Goal: Transaction & Acquisition: Purchase product/service

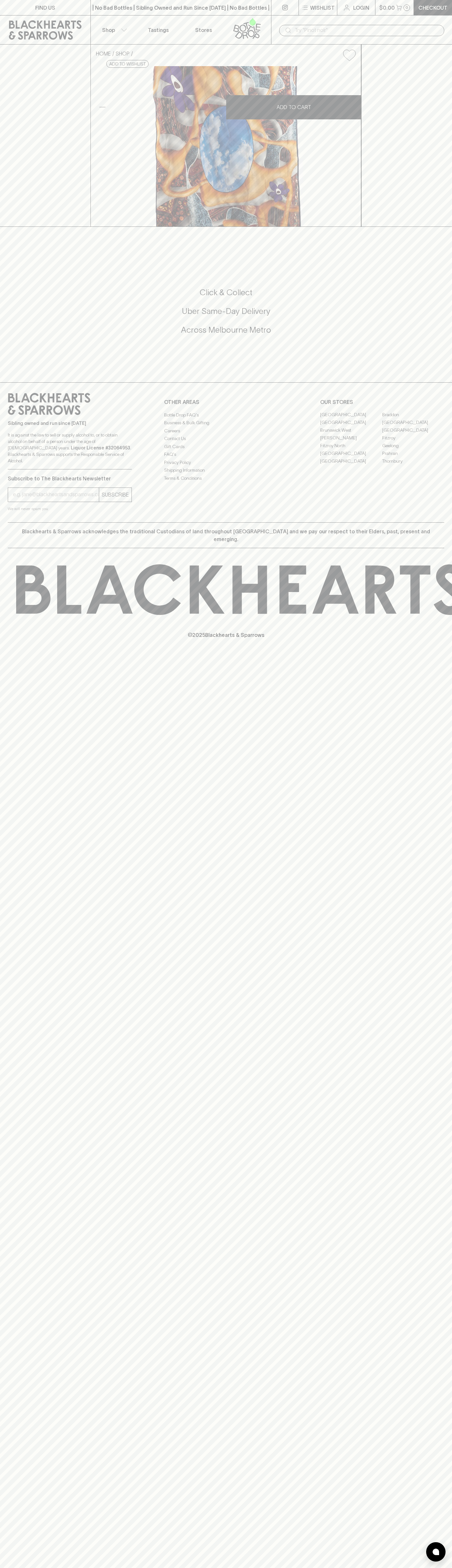
click at [414, 14] on link "Checkout" at bounding box center [433, 7] width 38 height 15
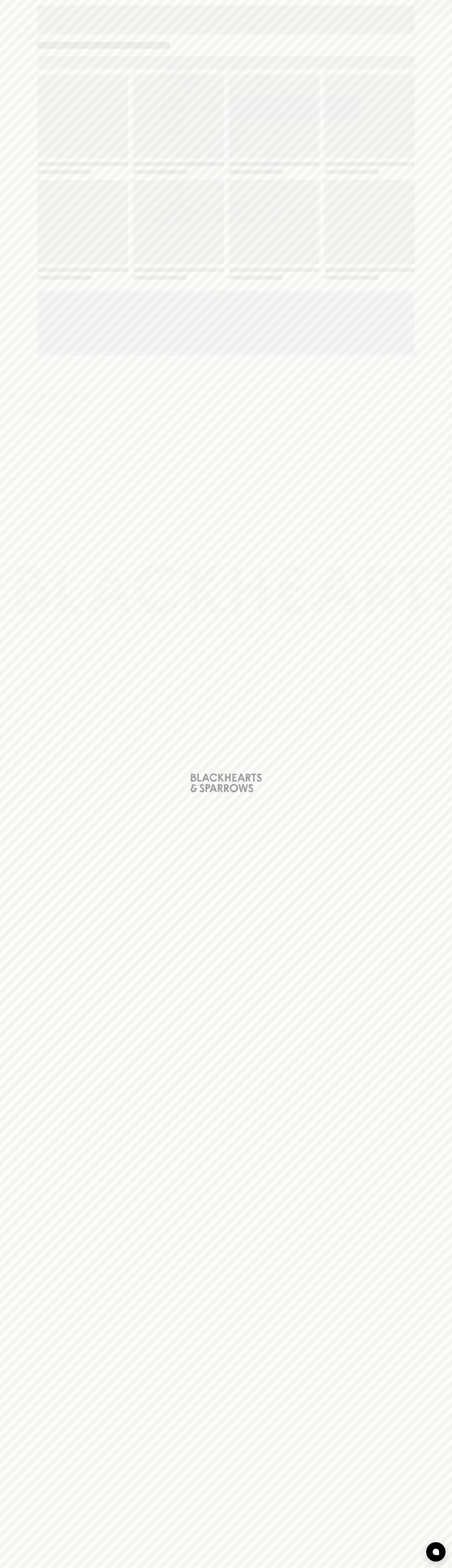
click at [435, 388] on div "Loading" at bounding box center [226, 784] width 452 height 1568
click at [158, 1567] on html "FIND US | No Bad Bottles | Sibling Owned and Run Since [DATE] | No Bad Bottles …" at bounding box center [226, 784] width 452 height 1568
click at [22, 838] on div "Loading" at bounding box center [226, 784] width 452 height 1568
